Goal: Information Seeking & Learning: Learn about a topic

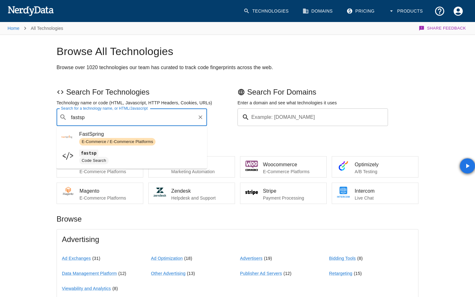
click at [112, 141] on span "E-Commerce / E-Commerce Platforms" at bounding box center [117, 142] width 76 height 6
type input "fastsp"
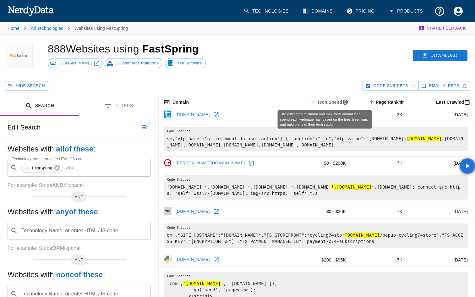
click at [325, 104] on span "Tech Spend" at bounding box center [330, 102] width 42 height 8
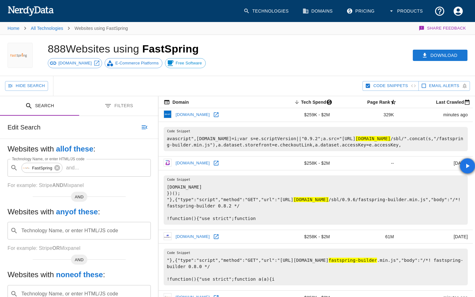
click at [213, 113] on icon at bounding box center [216, 115] width 6 height 6
click at [56, 169] on icon at bounding box center [57, 168] width 6 height 6
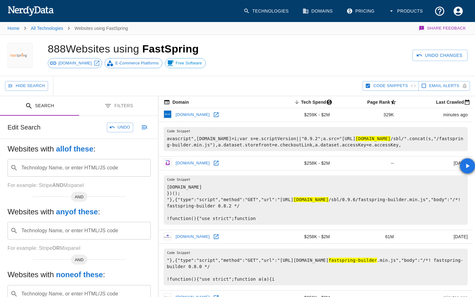
click at [56, 169] on input "Technology Name, or enter HTML/JS code" at bounding box center [84, 168] width 128 height 12
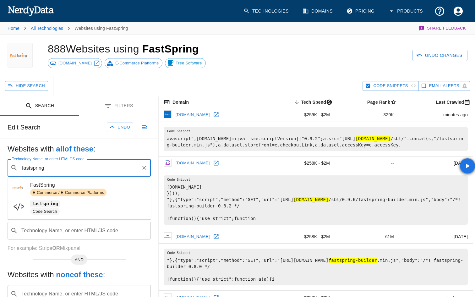
click at [56, 205] on code "fastspring" at bounding box center [45, 203] width 30 height 7
type input "fastspring"
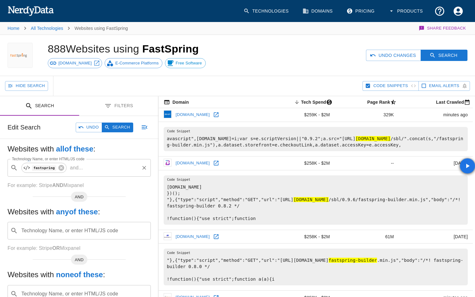
click at [439, 61] on div "Undo Changes Search" at bounding box center [366, 55] width 217 height 41
click at [439, 57] on button "Search" at bounding box center [444, 56] width 47 height 12
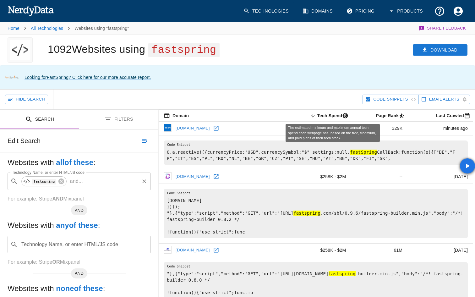
click at [339, 114] on span "Tech Spend sorted descending" at bounding box center [330, 116] width 42 height 8
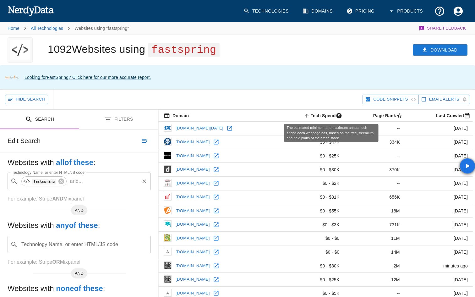
click at [327, 114] on span "Tech Spend sorted ascending" at bounding box center [324, 116] width 42 height 8
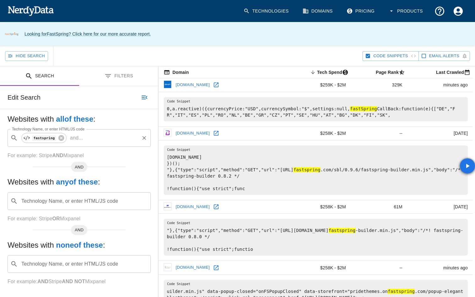
scroll to position [46, 0]
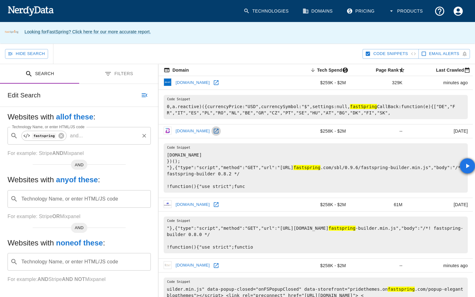
click at [214, 129] on icon at bounding box center [216, 131] width 5 height 5
click at [219, 205] on icon at bounding box center [216, 204] width 6 height 6
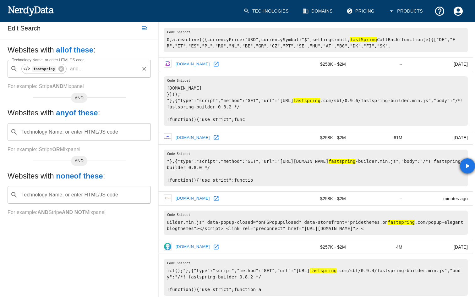
scroll to position [124, 0]
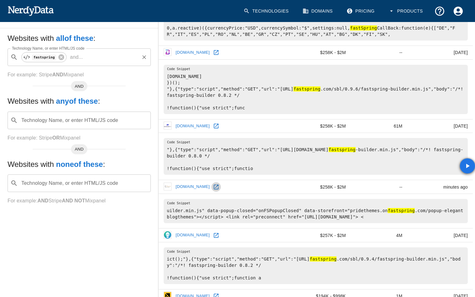
click at [221, 187] on link at bounding box center [215, 186] width 9 height 9
click at [218, 236] on icon at bounding box center [216, 235] width 5 height 5
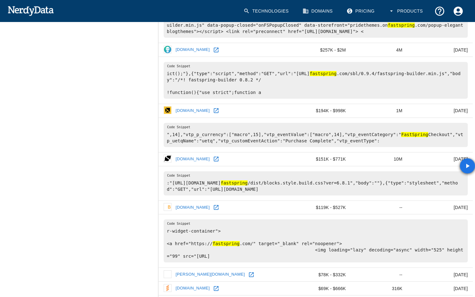
scroll to position [313, 0]
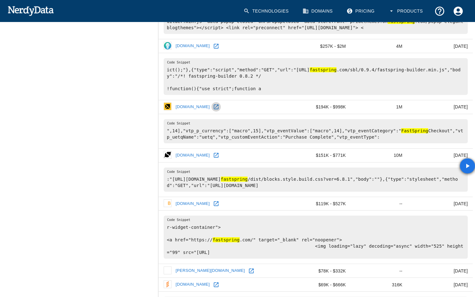
click at [214, 108] on icon at bounding box center [216, 107] width 6 height 6
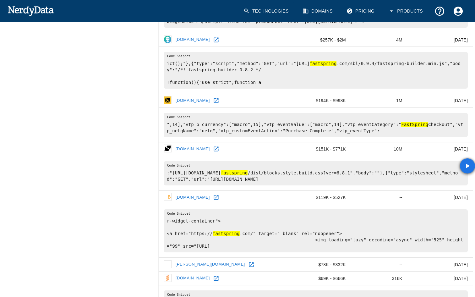
scroll to position [321, 0]
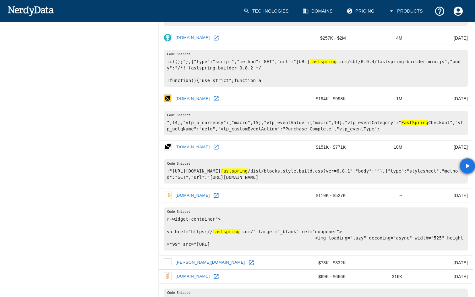
click at [204, 147] on link "[DOMAIN_NAME]" at bounding box center [192, 147] width 37 height 10
click at [204, 191] on link "[DOMAIN_NAME]" at bounding box center [192, 196] width 37 height 10
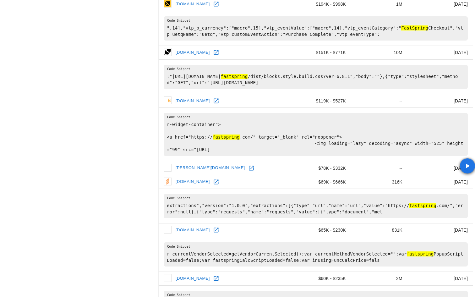
scroll to position [451, 0]
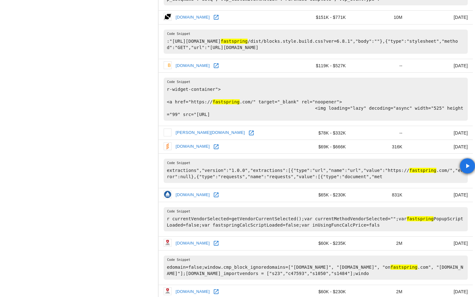
click at [249, 133] on icon at bounding box center [251, 132] width 5 height 5
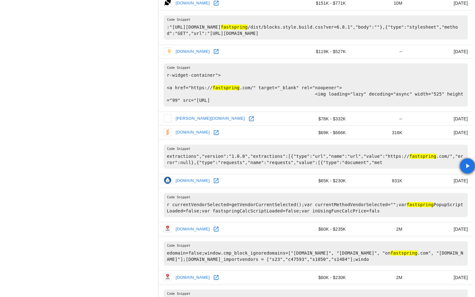
scroll to position [470, 0]
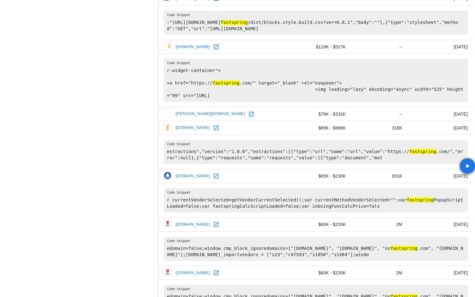
click at [219, 172] on link at bounding box center [215, 175] width 9 height 9
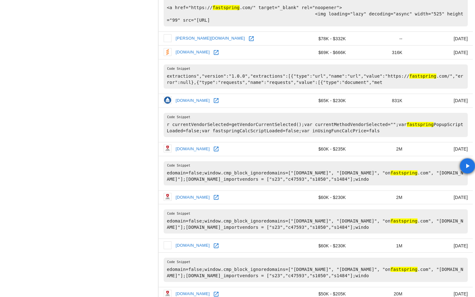
scroll to position [549, 0]
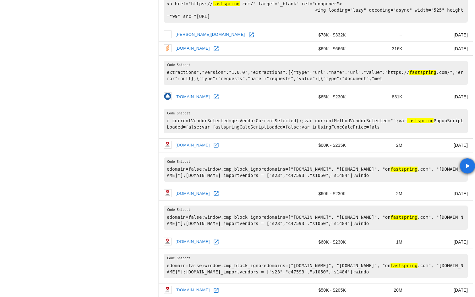
click at [213, 145] on icon at bounding box center [216, 145] width 6 height 6
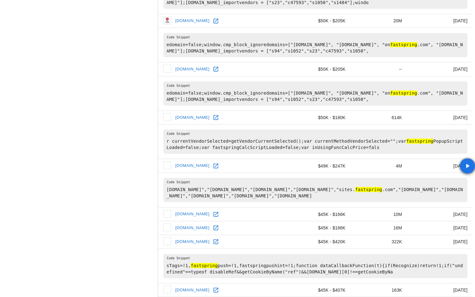
scroll to position [822, 0]
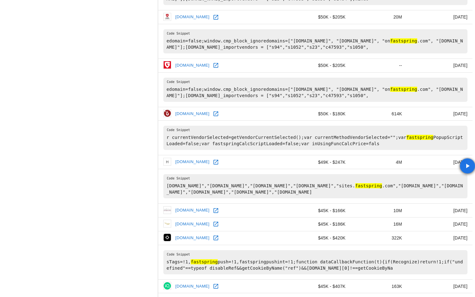
click at [213, 239] on icon at bounding box center [216, 238] width 6 height 6
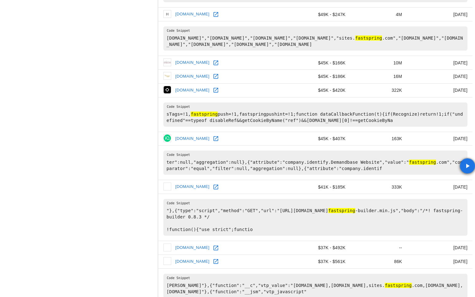
scroll to position [971, 0]
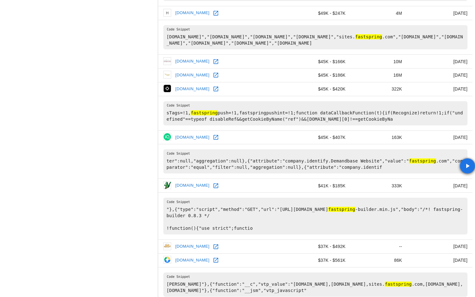
click at [213, 135] on icon at bounding box center [216, 137] width 6 height 6
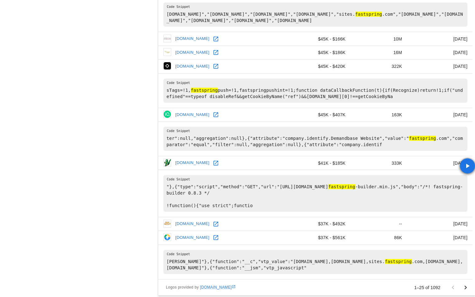
scroll to position [997, 0]
